Goal: Transaction & Acquisition: Purchase product/service

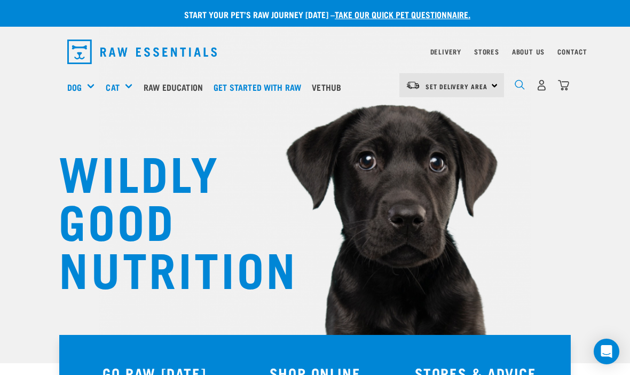
click at [520, 88] on img "dropdown navigation" at bounding box center [520, 85] width 10 height 10
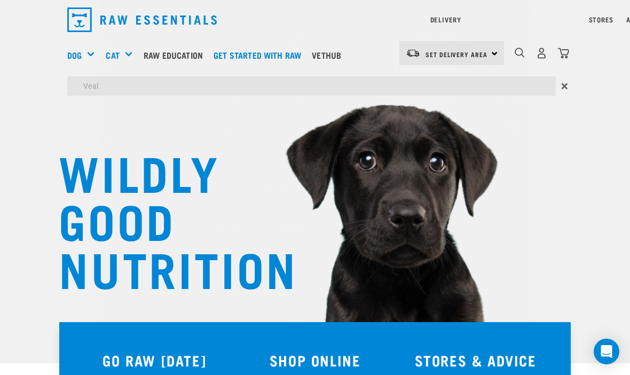
type input "Veal"
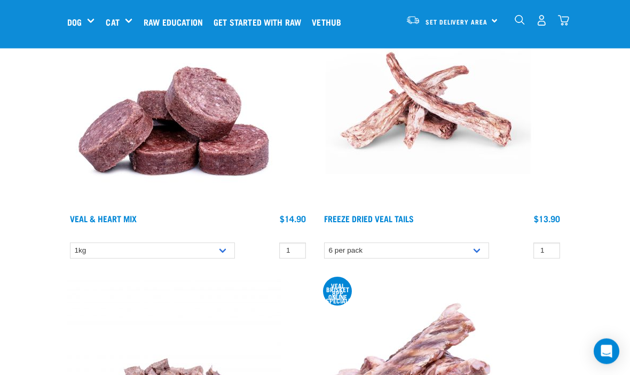
scroll to position [1869, 0]
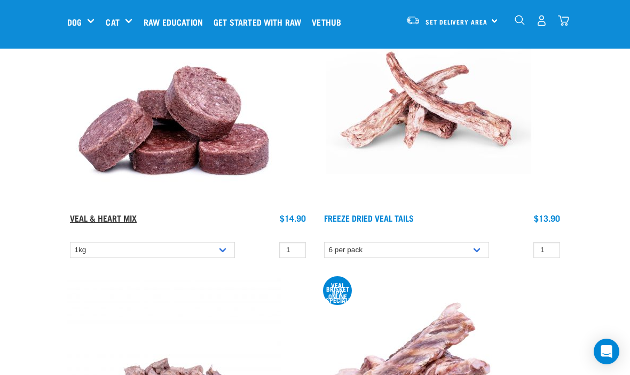
click at [124, 220] on link "Veal & Heart Mix" at bounding box center [103, 217] width 67 height 5
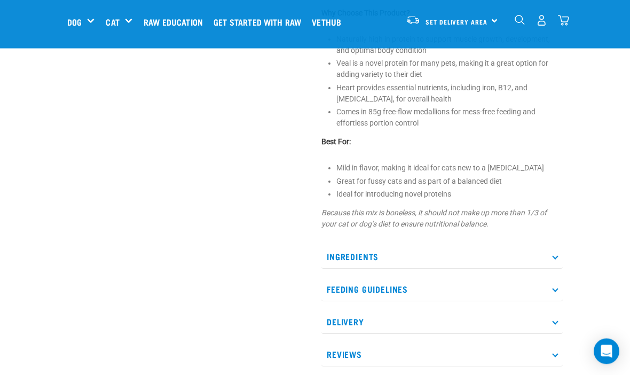
scroll to position [475, 0]
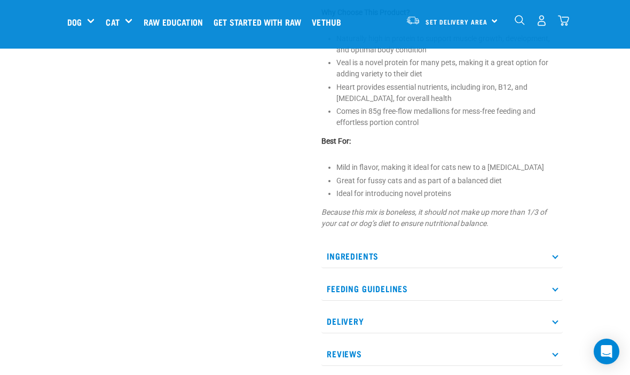
click at [560, 268] on p "Ingredients" at bounding box center [442, 256] width 241 height 24
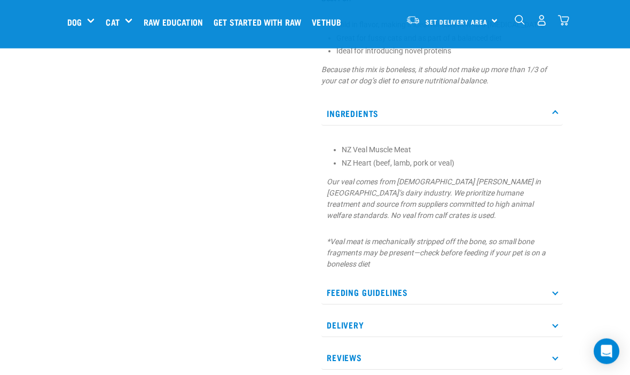
scroll to position [617, 0]
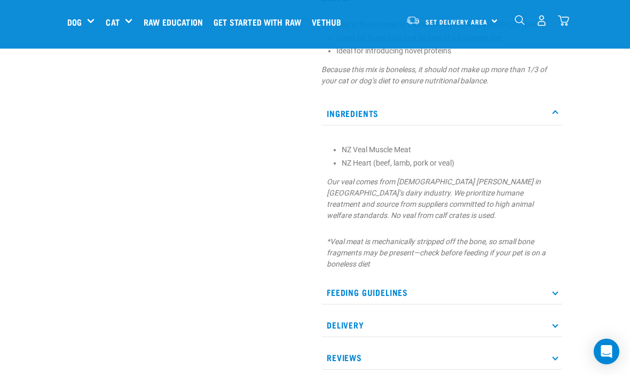
click at [556, 304] on p "Feeding Guidelines" at bounding box center [442, 292] width 241 height 24
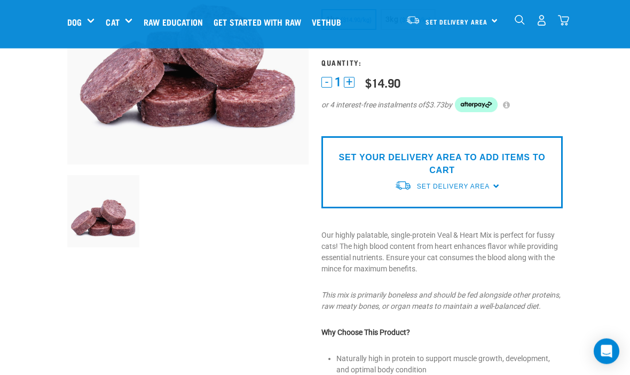
scroll to position [155, 0]
